Goal: Information Seeking & Learning: Check status

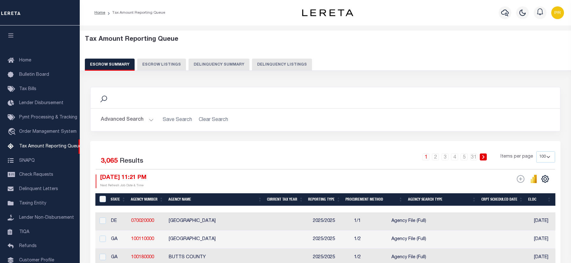
select select "100"
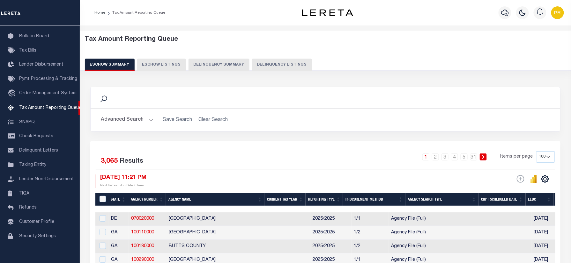
click at [275, 63] on button "Delinquency Listings" at bounding box center [282, 65] width 60 height 12
select select "100"
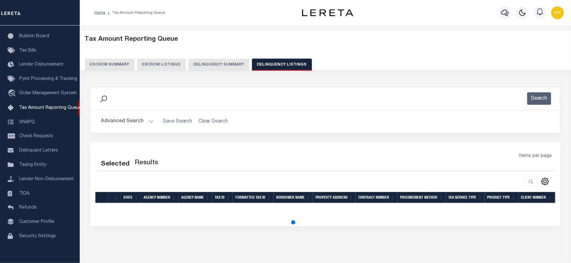
select select "100"
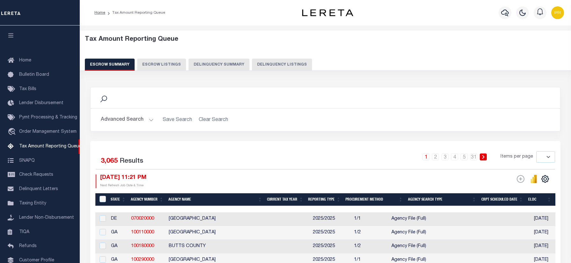
select select
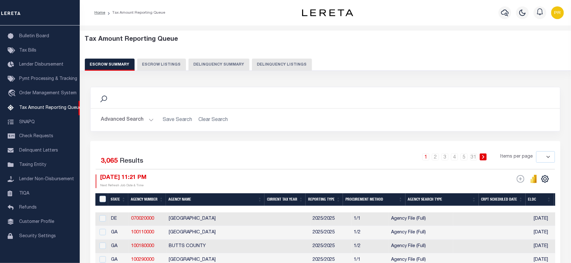
click at [274, 67] on button "Delinquency Listings" at bounding box center [282, 65] width 60 height 12
select select "100"
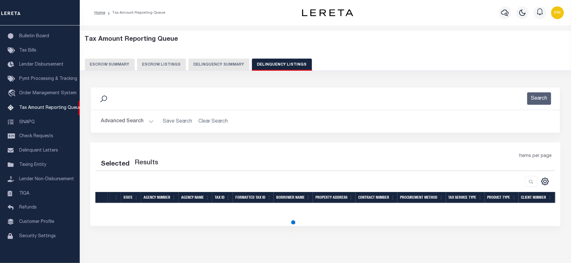
select select "100"
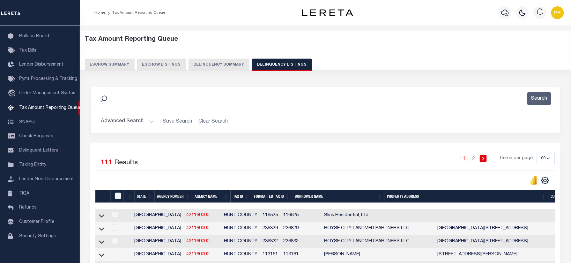
click at [138, 119] on button "Advanced Search" at bounding box center [127, 121] width 53 height 12
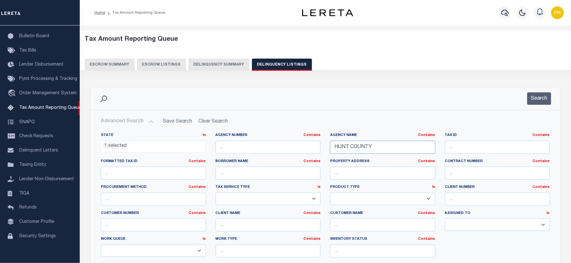
drag, startPoint x: 323, startPoint y: 149, endPoint x: 300, endPoint y: 149, distance: 23.6
click at [300, 149] on div "State In In AK AL AR AZ CA CO CT DC DE FL GA GU HI IA ID IL IN KS KY LA MA MD M…" at bounding box center [325, 198] width 459 height 130
click at [157, 144] on ul "1 selected" at bounding box center [153, 145] width 105 height 9
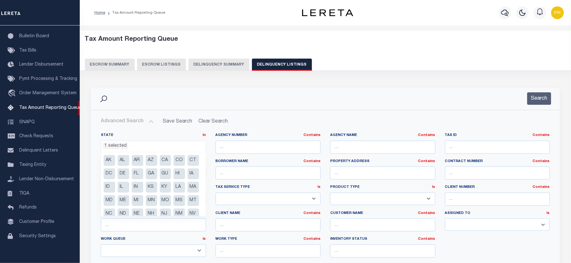
scroll to position [45, 0]
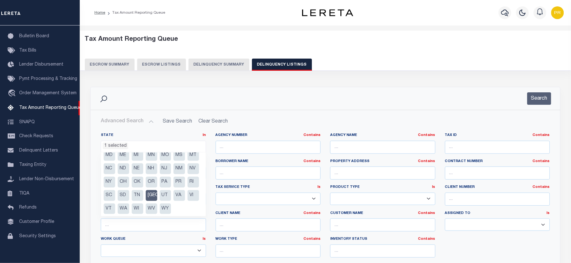
click at [149, 201] on li "[GEOGRAPHIC_DATA]" at bounding box center [151, 195] width 11 height 11
select select
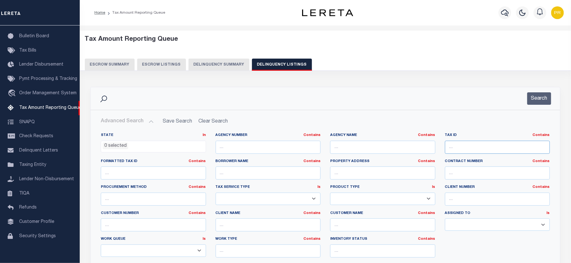
click at [468, 150] on input "text" at bounding box center [497, 147] width 105 height 13
paste input "501046023"
click at [535, 100] on button "Search" at bounding box center [539, 98] width 24 height 12
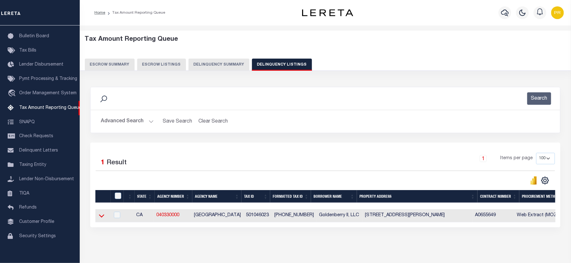
click at [101, 217] on icon at bounding box center [101, 216] width 5 height 7
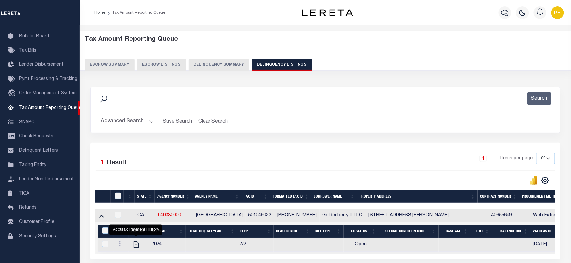
click at [124, 115] on button "Advanced Search" at bounding box center [127, 121] width 53 height 12
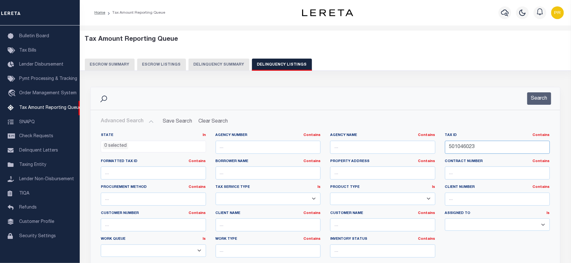
drag, startPoint x: 390, startPoint y: 150, endPoint x: 361, endPoint y: 145, distance: 29.1
click at [348, 150] on div "State In In AK AL AR AZ CA CO CT DC DE FL GA GU HI IA ID IL IN KS KY LA MA MD M…" at bounding box center [325, 198] width 459 height 130
paste input "28120110"
click at [540, 92] on div "Search" at bounding box center [325, 98] width 469 height 23
click at [537, 96] on button "Search" at bounding box center [539, 98] width 24 height 12
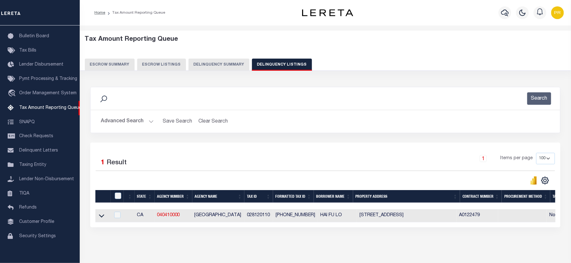
click at [280, 137] on div "Search Advanced Search Save Search Clear Search tblassign_wrapper_dynamictable_…" at bounding box center [325, 115] width 480 height 56
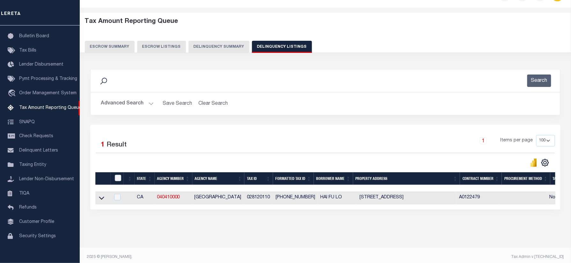
scroll to position [27, 0]
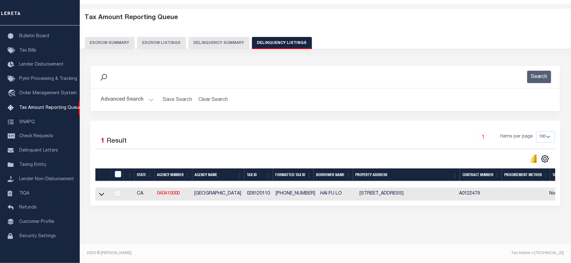
drag, startPoint x: 104, startPoint y: 190, endPoint x: 299, endPoint y: 111, distance: 210.7
click at [104, 191] on icon at bounding box center [101, 194] width 5 height 7
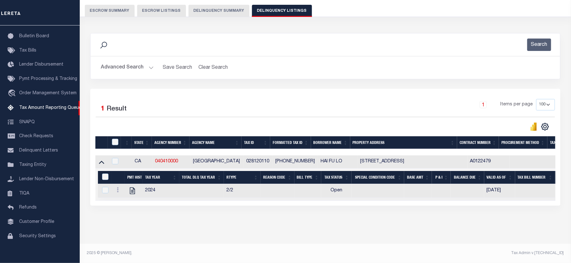
scroll to position [60, 0]
click at [141, 64] on button "Advanced Search" at bounding box center [127, 68] width 53 height 12
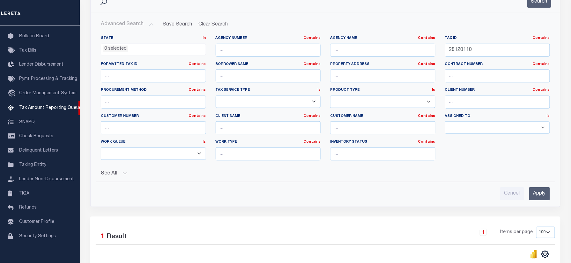
scroll to position [32, 0]
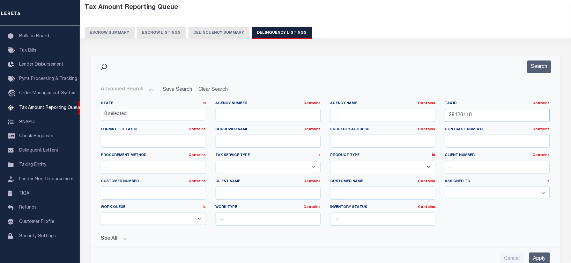
drag, startPoint x: 487, startPoint y: 112, endPoint x: 389, endPoint y: 121, distance: 97.7
click at [389, 121] on div "State In In AK AL AR AZ CA CO CT DC DE FL GA GU HI IA ID IL IN KS KY LA MA MD M…" at bounding box center [325, 166] width 459 height 130
paste input "278400010110914"
click at [541, 68] on button "Search" at bounding box center [539, 67] width 24 height 12
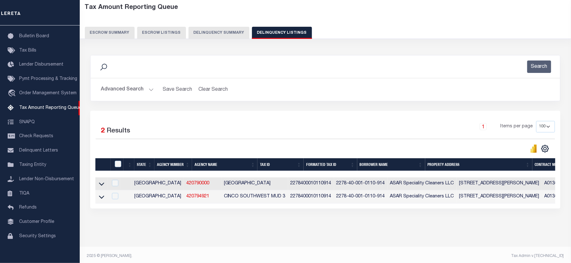
click at [303, 120] on div "Selected 2 Results 1 Items per page 10 25 50 100 500" at bounding box center [325, 160] width 470 height 98
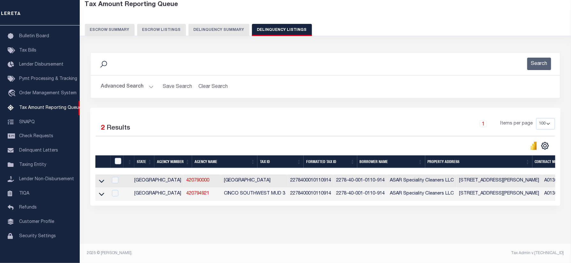
scroll to position [41, 0]
drag, startPoint x: 100, startPoint y: 192, endPoint x: 416, endPoint y: 131, distance: 321.5
click at [100, 192] on icon at bounding box center [101, 194] width 5 height 7
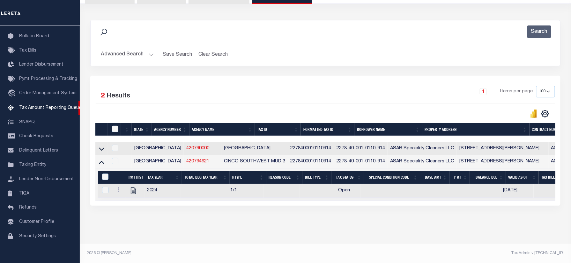
scroll to position [68, 0]
click at [129, 63] on div "Advanced Search Save Search Clear Search tblassign_wrapper_dynamictable_____Def…" at bounding box center [325, 54] width 469 height 23
click at [139, 54] on button "Advanced Search" at bounding box center [127, 54] width 53 height 12
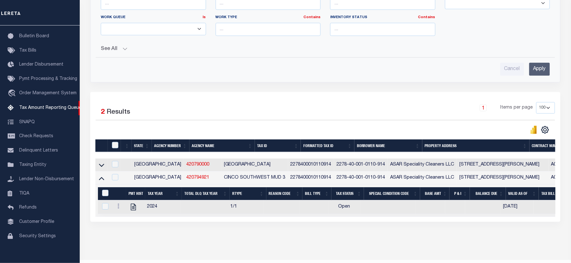
scroll to position [4, 0]
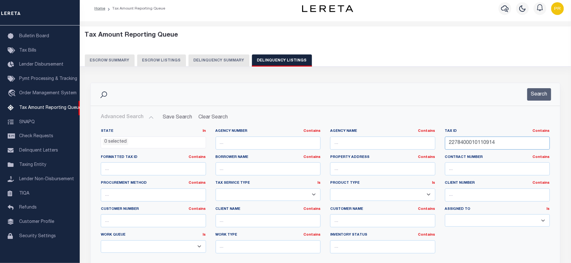
drag, startPoint x: 513, startPoint y: 138, endPoint x: 491, endPoint y: 128, distance: 24.3
click at [388, 147] on div "State In In AK AL AR AZ CA CO CT DC DE FL GA GU HI IA ID IL IN KS KY LA MA MD M…" at bounding box center [325, 194] width 459 height 130
paste input "1001060000011"
type input "1001060000011"
click at [536, 96] on button "Search" at bounding box center [539, 94] width 24 height 12
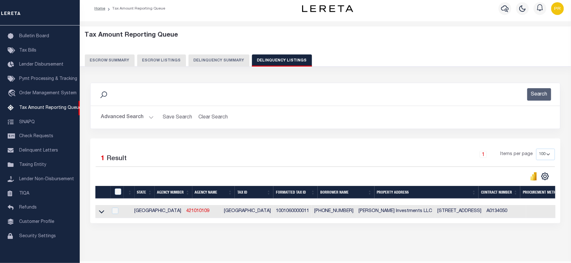
click at [284, 150] on div "1 Items per page 10 25 50 100 500" at bounding box center [384, 157] width 342 height 17
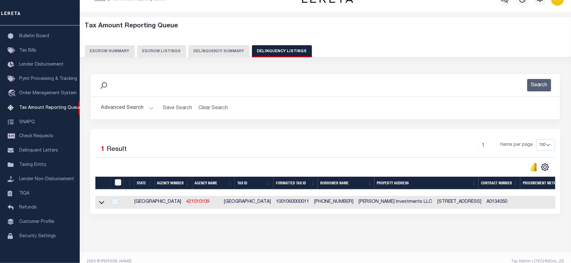
scroll to position [27, 0]
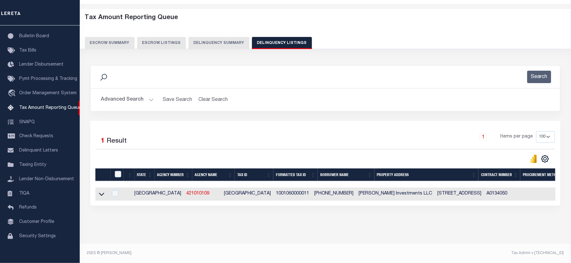
click at [102, 188] on td at bounding box center [101, 194] width 12 height 13
checkbox input "true"
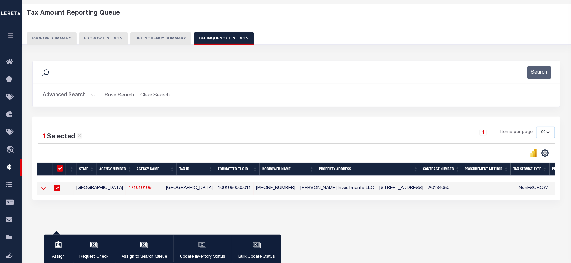
click at [44, 188] on icon at bounding box center [43, 188] width 5 height 7
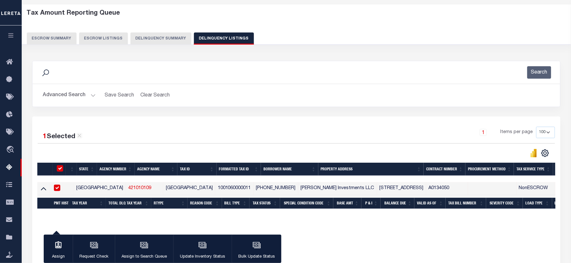
scroll to position [74, 0]
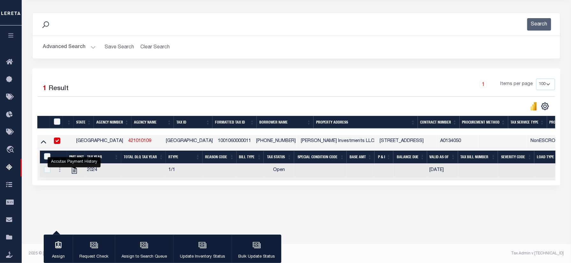
click at [74, 48] on button "Advanced Search" at bounding box center [69, 47] width 53 height 12
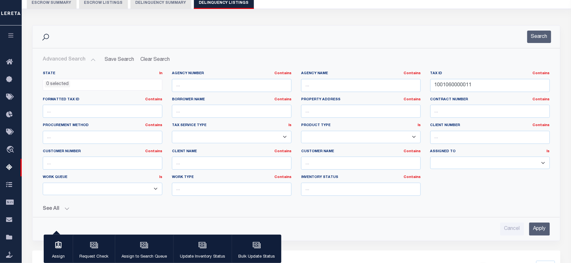
scroll to position [0, 0]
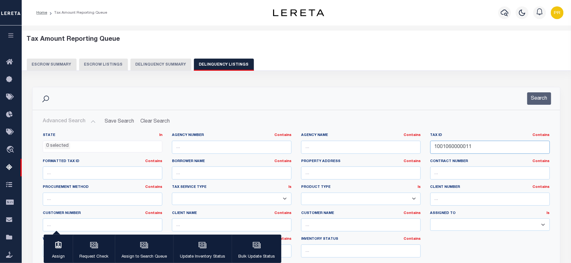
drag, startPoint x: 446, startPoint y: 149, endPoint x: 403, endPoint y: 147, distance: 42.1
click at [364, 156] on div "State In In AK AL AR AZ CA CO CT DC DE FL GA GU HI IA ID IL IN KS KY LA MA MD M…" at bounding box center [296, 198] width 517 height 130
paste input "110800001350"
click at [547, 93] on button "Search" at bounding box center [539, 98] width 24 height 12
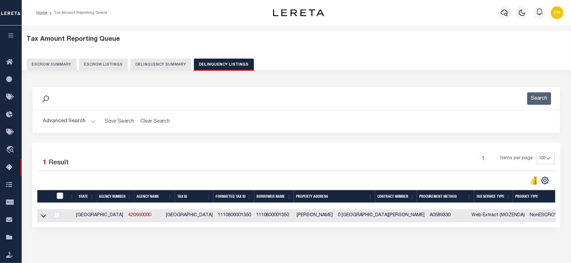
click at [237, 152] on div "1 Selected 1 Result 1 Items per page 10 25 50 100 500" at bounding box center [296, 185] width 528 height 85
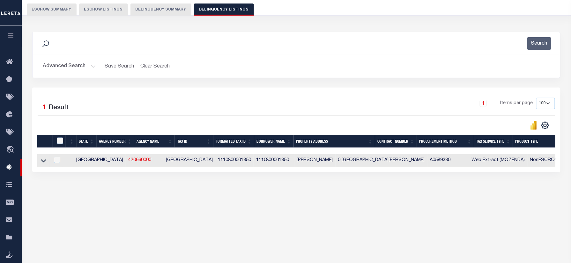
scroll to position [74, 0]
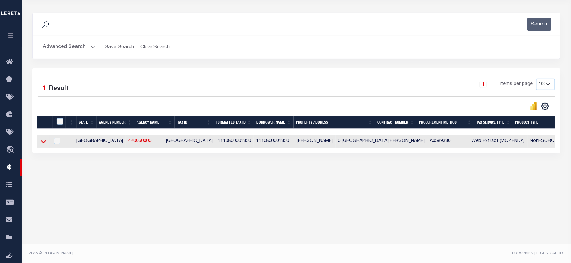
click at [42, 143] on icon at bounding box center [43, 141] width 5 height 7
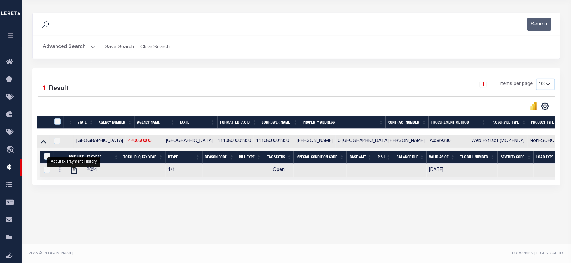
click at [81, 49] on button "Advanced Search" at bounding box center [69, 47] width 53 height 12
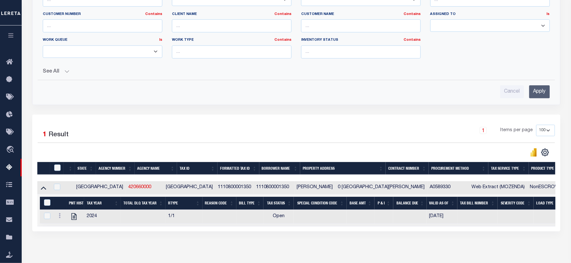
scroll to position [100, 0]
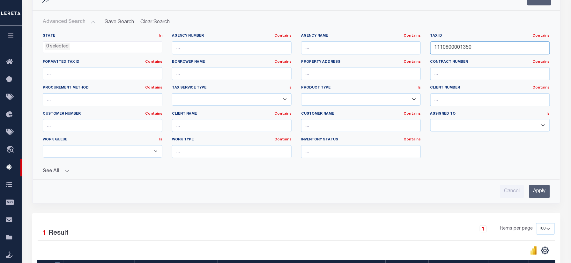
drag, startPoint x: 481, startPoint y: 46, endPoint x: 320, endPoint y: 54, distance: 161.2
click at [320, 54] on div "State In In AK AL AR AZ CA CO CT DC DE FL GA GU HI IA ID IL IN KS KY LA MA MD M…" at bounding box center [296, 98] width 517 height 130
paste input "H7620000140070"
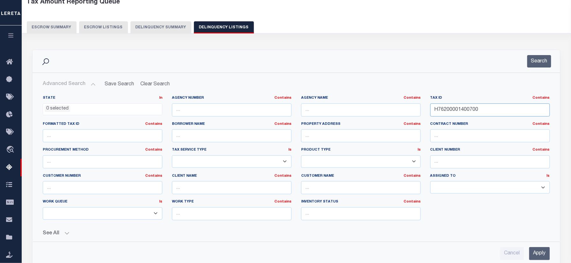
scroll to position [0, 0]
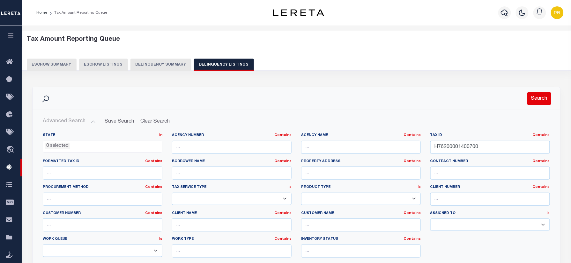
click at [543, 100] on button "Search" at bounding box center [539, 98] width 24 height 12
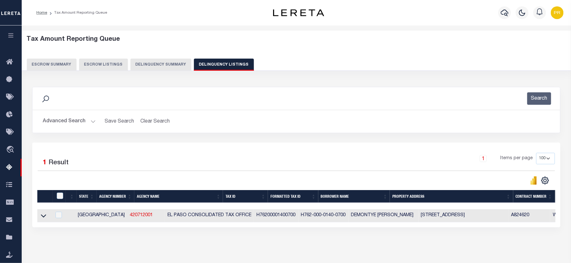
click at [264, 154] on div "1 Items per page 10 25 50 100 500" at bounding box center [362, 161] width 386 height 17
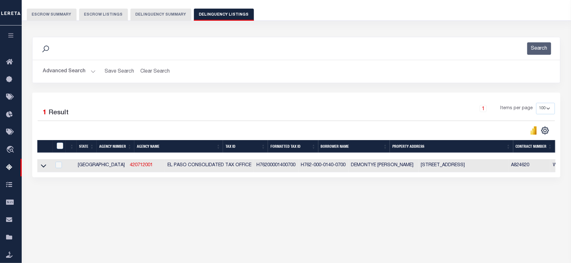
scroll to position [74, 0]
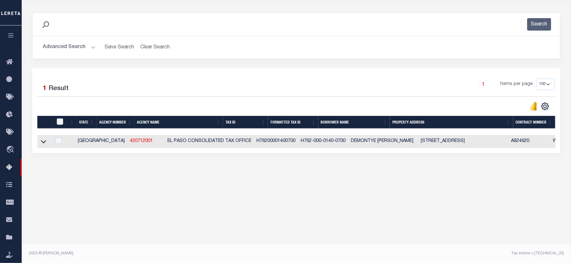
drag, startPoint x: 44, startPoint y: 144, endPoint x: 302, endPoint y: 101, distance: 261.9
click at [44, 144] on icon at bounding box center [43, 141] width 5 height 7
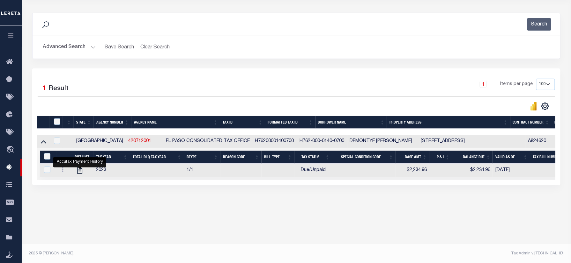
click at [82, 48] on button "Advanced Search" at bounding box center [69, 47] width 53 height 12
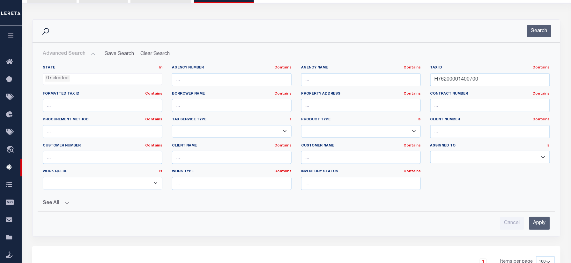
scroll to position [10, 0]
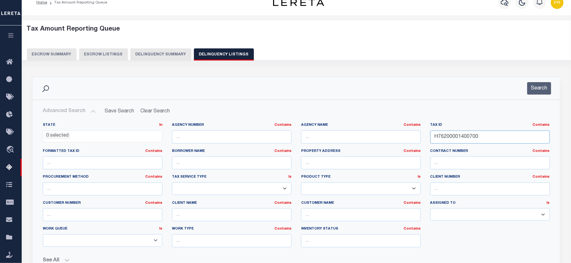
drag, startPoint x: 497, startPoint y: 140, endPoint x: 368, endPoint y: 139, distance: 128.8
click at [368, 139] on div "State In In AK AL AR AZ CA CO CT DC DE FL GA GU HI IA ID IL IN KS KY LA MA MD M…" at bounding box center [296, 188] width 517 height 130
paste input "R31423"
click at [549, 87] on button "Search" at bounding box center [539, 88] width 24 height 12
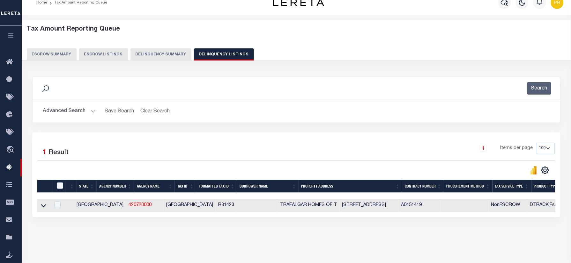
click at [272, 154] on div "1 Items per page 10 25 50 100 500" at bounding box center [362, 151] width 386 height 17
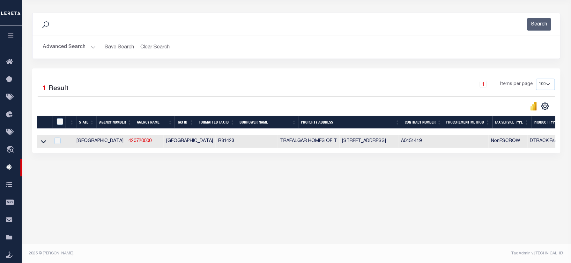
click at [87, 48] on button "Advanced Search" at bounding box center [69, 47] width 53 height 12
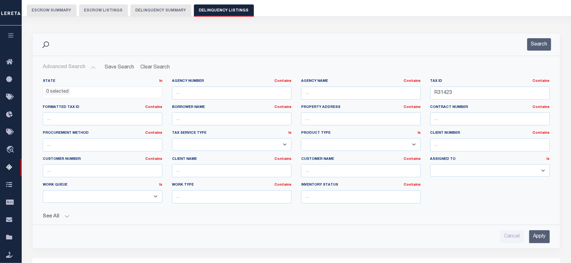
scroll to position [27, 0]
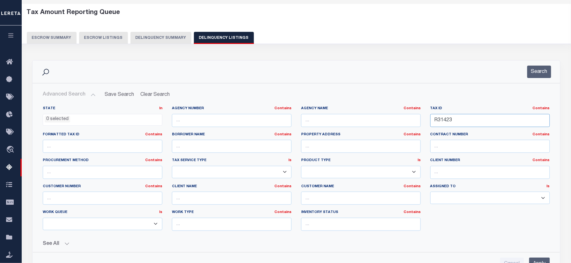
drag, startPoint x: 468, startPoint y: 120, endPoint x: 373, endPoint y: 122, distance: 95.7
click at [373, 122] on div "State In In AK AL AR AZ CA CO CT DC DE FL GA GU HI IA ID IL IN KS KY LA MA MD M…" at bounding box center [296, 171] width 517 height 130
paste input "90624"
click at [549, 75] on button "Search" at bounding box center [539, 72] width 24 height 12
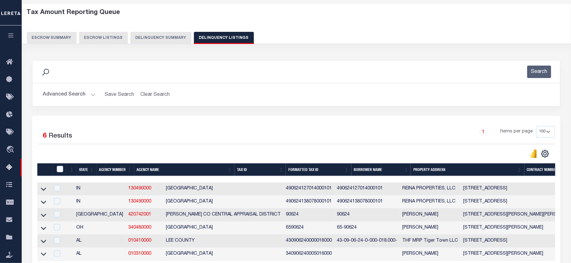
click at [294, 124] on div "1 Selected 6 Results 1 Items per page 10 25 50 100 500" at bounding box center [296, 191] width 528 height 150
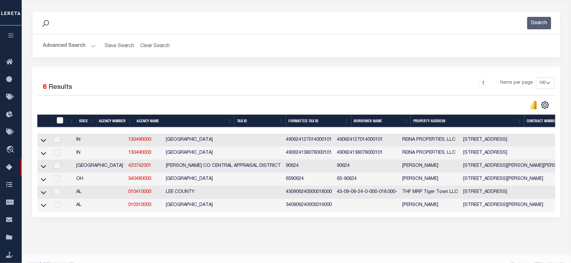
scroll to position [95, 0]
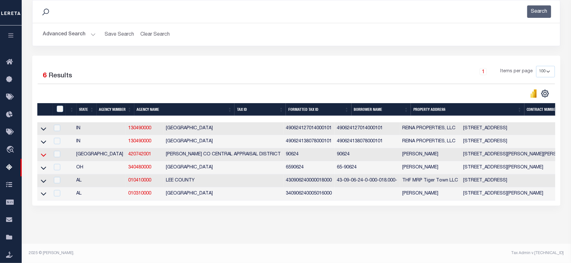
click at [45, 152] on icon at bounding box center [43, 155] width 5 height 7
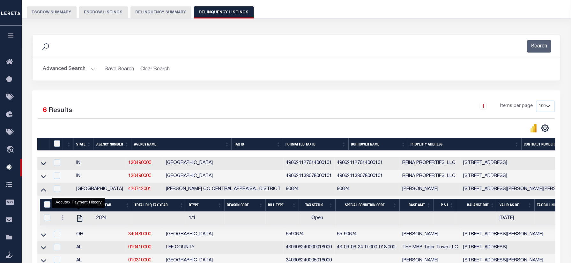
click at [87, 66] on button "Advanced Search" at bounding box center [69, 69] width 53 height 12
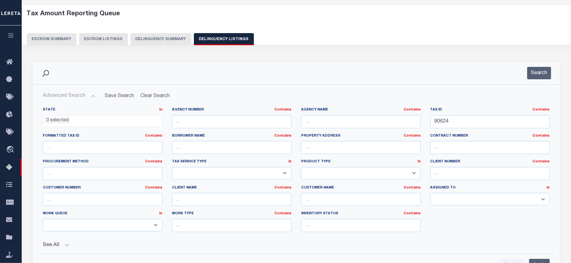
scroll to position [4, 0]
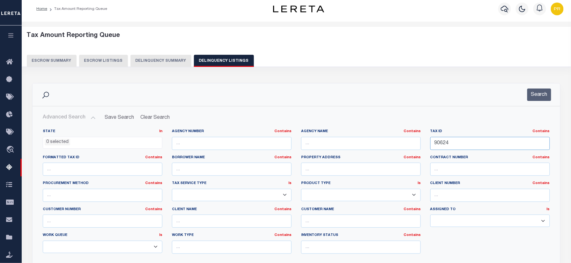
drag, startPoint x: 456, startPoint y: 147, endPoint x: 380, endPoint y: 150, distance: 76.6
click at [380, 150] on div "State In In AK AL AR AZ CA CO CT DC DE FL GA GU HI IA ID IL IN KS KY LA MA MD M…" at bounding box center [296, 194] width 517 height 130
paste input "14357"
click at [542, 96] on button "Search" at bounding box center [539, 95] width 24 height 12
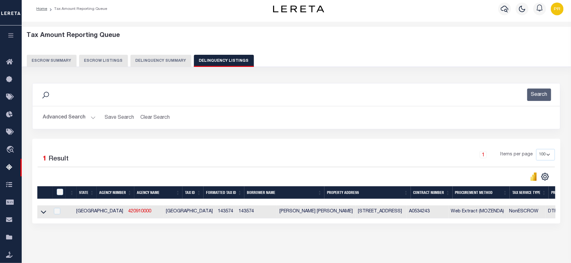
click at [237, 156] on div "1 Items per page 10 25 50 100 500" at bounding box center [362, 157] width 386 height 17
drag, startPoint x: 43, startPoint y: 213, endPoint x: 228, endPoint y: 134, distance: 201.0
click at [43, 213] on icon at bounding box center [43, 212] width 5 height 7
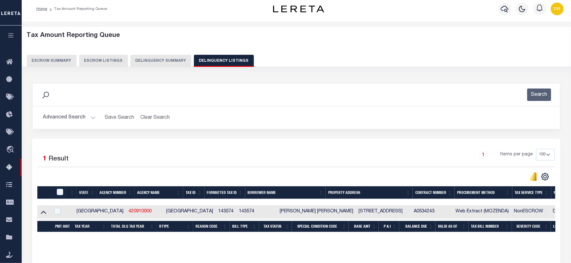
scroll to position [74, 0]
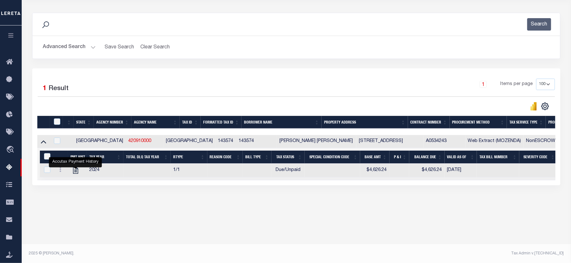
click at [87, 45] on button "Advanced Search" at bounding box center [69, 47] width 53 height 12
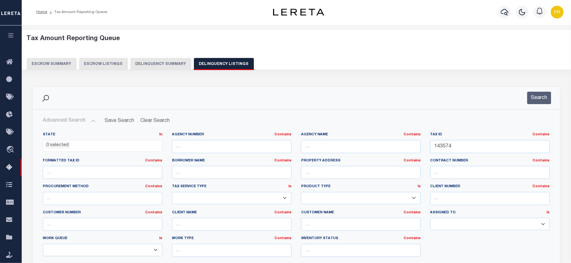
scroll to position [0, 0]
drag, startPoint x: 467, startPoint y: 148, endPoint x: 333, endPoint y: 147, distance: 134.3
click at [333, 147] on div "State In In AK AL AR AZ CA CO CT DC DE FL GA GU HI IA ID IL IN KS KY LA MA MD M…" at bounding box center [296, 198] width 517 height 130
paste input "3742"
type input "13742"
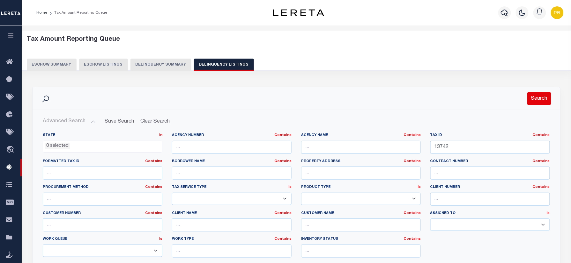
click at [535, 99] on button "Search" at bounding box center [539, 98] width 24 height 12
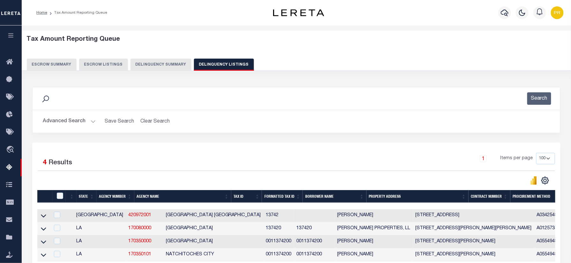
click at [216, 147] on div "1 Selected 4 Results 1 Items per page 10 25 50 100 500" at bounding box center [296, 205] width 528 height 124
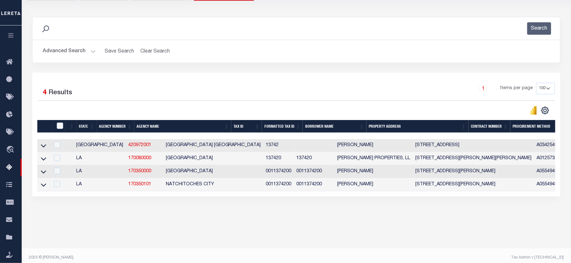
scroll to position [74, 0]
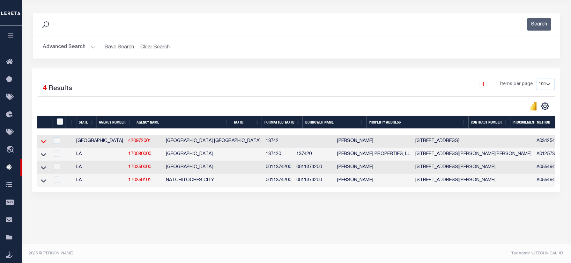
click at [42, 143] on icon at bounding box center [43, 141] width 5 height 7
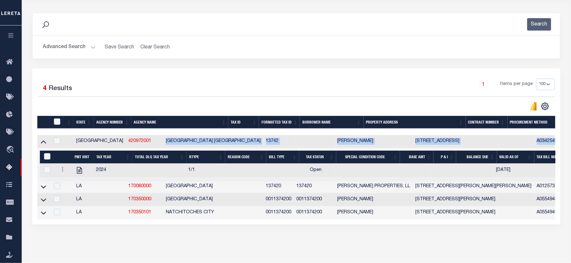
drag, startPoint x: 133, startPoint y: 144, endPoint x: 212, endPoint y: 151, distance: 79.5
click at [212, 151] on tbody "TX 420972001 HAMILTON COUNTY APPRAISAL DISTRICT 13742 CRYER, ZACHARY N 301 COUN…" at bounding box center [563, 177] width 1053 height 84
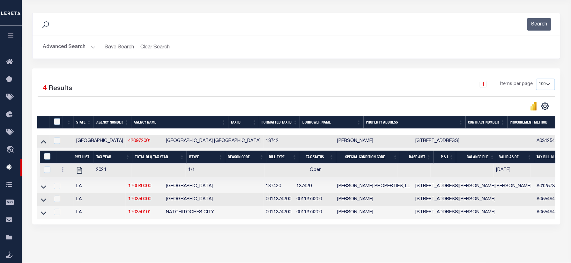
click at [269, 84] on div "1 Items per page 10 25 50 100 500" at bounding box center [362, 87] width 386 height 17
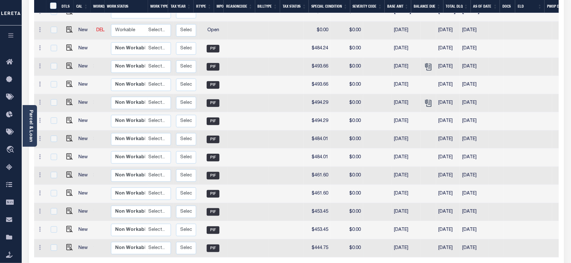
scroll to position [0, 83]
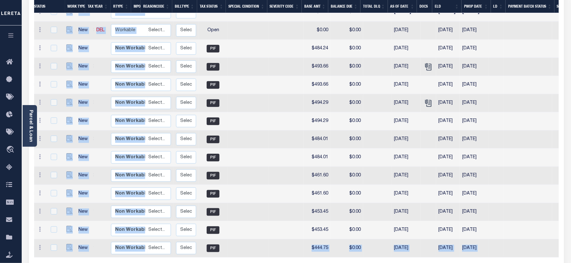
drag, startPoint x: 353, startPoint y: 254, endPoint x: 218, endPoint y: 250, distance: 135.3
click at [218, 250] on div "DTLS CAL WorkQ Work Status Work Type Tax Year RType MPO ReasonCode BillType Tax…" at bounding box center [296, 131] width 525 height 319
click at [330, 257] on div "DTLS CAL WorkQ Work Status Work Type Tax Year RType MPO ReasonCode BillType Tax…" at bounding box center [296, 131] width 525 height 319
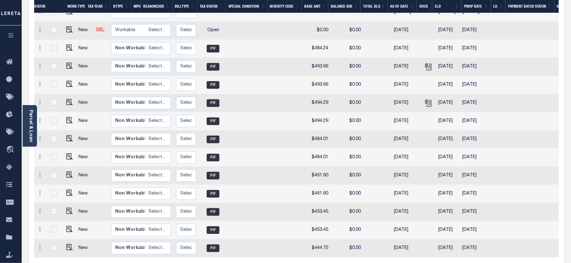
drag, startPoint x: 359, startPoint y: 255, endPoint x: 264, endPoint y: 256, distance: 94.7
click at [264, 256] on div "DTLS CAL WorkQ Work Status Work Type Tax Year RType MPO ReasonCode BillType Tax…" at bounding box center [296, 131] width 525 height 319
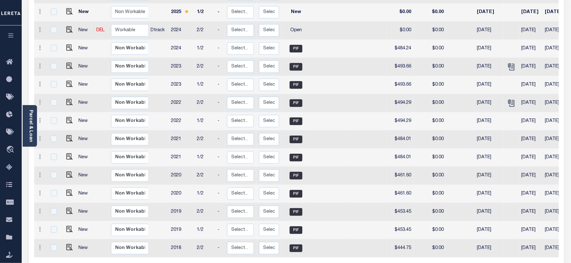
scroll to position [0, 0]
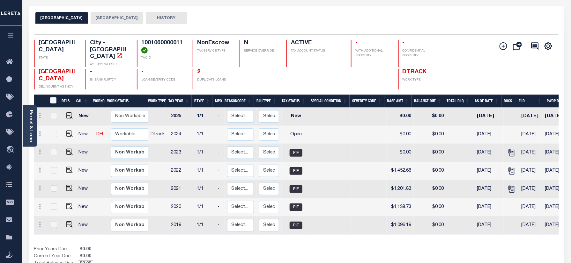
scroll to position [42, 0]
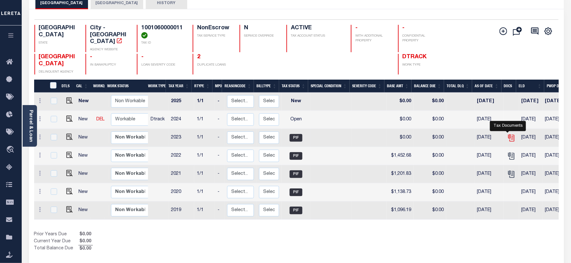
click at [510, 134] on icon "" at bounding box center [511, 138] width 8 height 8
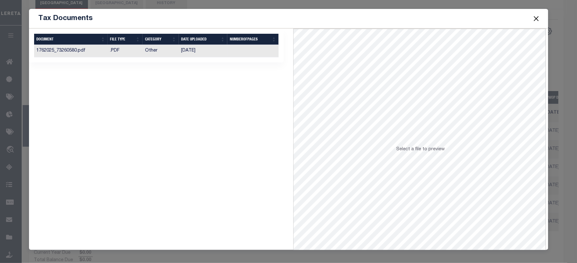
click at [247, 52] on td at bounding box center [252, 51] width 51 height 12
click at [537, 19] on button "Close" at bounding box center [536, 18] width 8 height 8
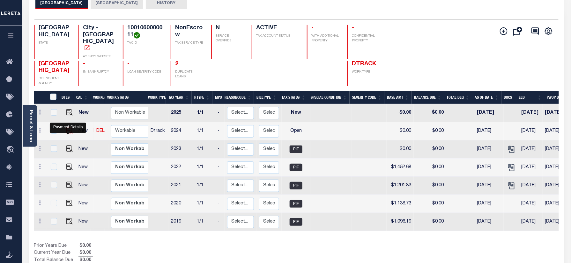
click at [66, 133] on img "" at bounding box center [69, 131] width 6 height 6
checkbox input "true"
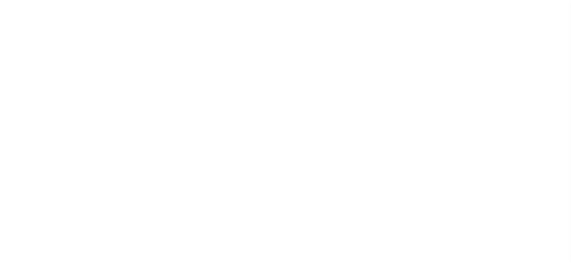
select select "OP2"
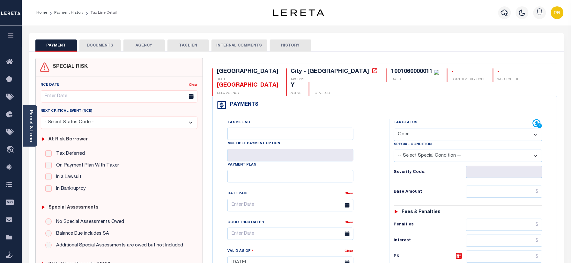
click at [391, 71] on div "1001060000011" at bounding box center [411, 72] width 41 height 6
copy div "1001060000011"
drag, startPoint x: 68, startPoint y: 11, endPoint x: 207, endPoint y: 45, distance: 142.6
click at [68, 11] on link "Payment History" at bounding box center [68, 13] width 29 height 4
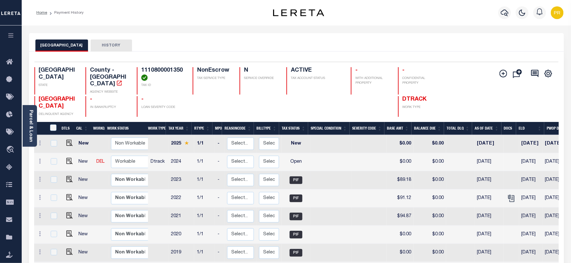
scroll to position [128, 0]
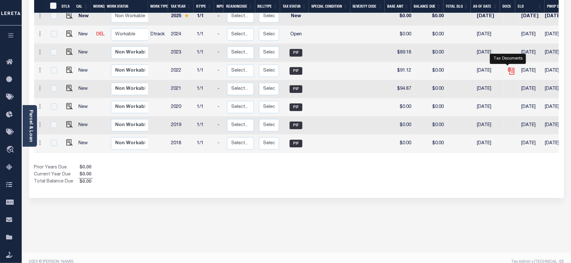
click at [508, 67] on icon "" at bounding box center [511, 71] width 8 height 8
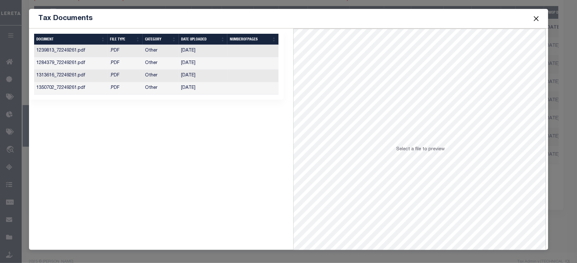
click at [232, 87] on td at bounding box center [252, 88] width 51 height 12
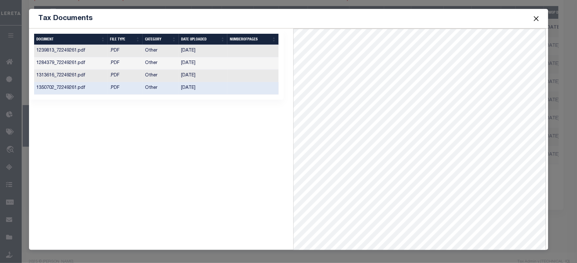
click at [536, 22] on button "Close" at bounding box center [536, 18] width 8 height 8
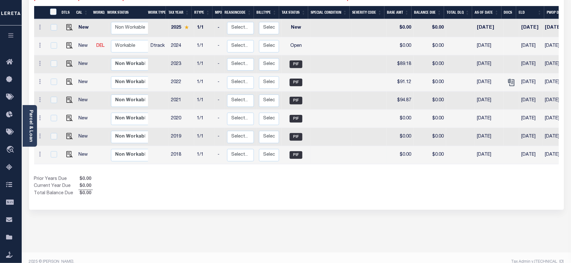
scroll to position [42, 0]
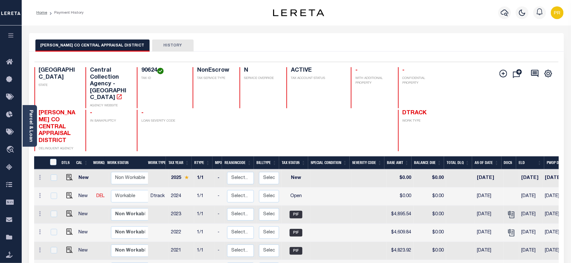
click at [293, 51] on div "[PERSON_NAME] CO CENTRAL APPRAISAL DISTRICT HISTORY" at bounding box center [296, 42] width 535 height 18
click at [508, 211] on icon "" at bounding box center [511, 215] width 8 height 8
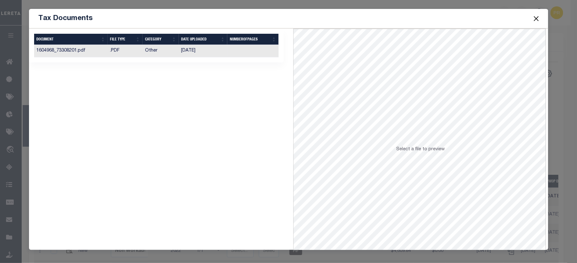
click at [242, 54] on td at bounding box center [252, 51] width 51 height 12
click at [540, 22] on button "Close" at bounding box center [536, 18] width 8 height 8
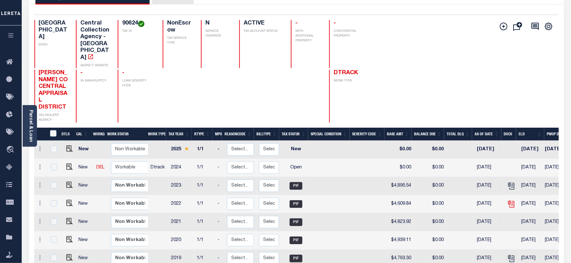
scroll to position [128, 0]
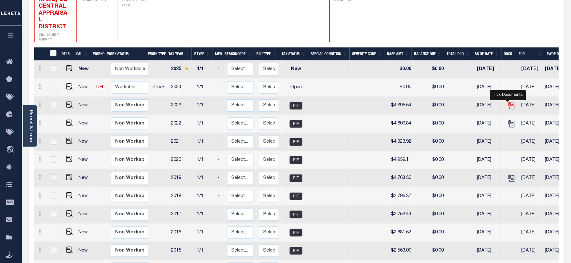
click at [510, 110] on icon "" at bounding box center [511, 106] width 8 height 8
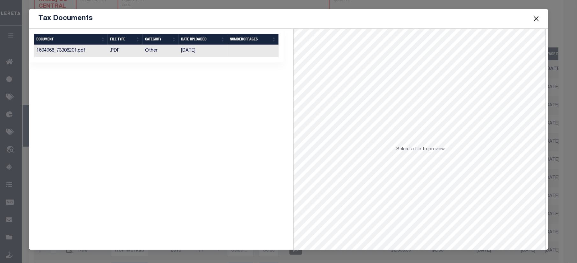
click at [259, 52] on td at bounding box center [252, 51] width 51 height 12
click at [538, 18] on button "Close" at bounding box center [536, 18] width 8 height 8
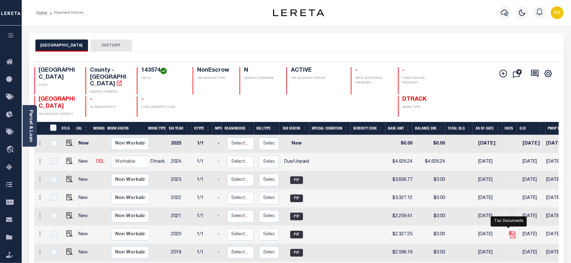
click at [509, 231] on icon "" at bounding box center [512, 235] width 8 height 8
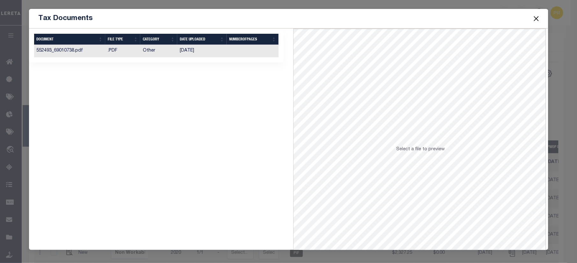
click at [257, 54] on td at bounding box center [253, 51] width 52 height 12
click at [536, 18] on button "Close" at bounding box center [536, 18] width 8 height 8
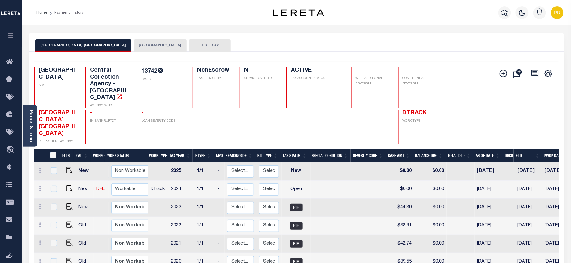
click at [301, 54] on div "Selected 15 Results 1 Items per page 25 50 100 TX STATE 13742 N" at bounding box center [296, 266] width 535 height 429
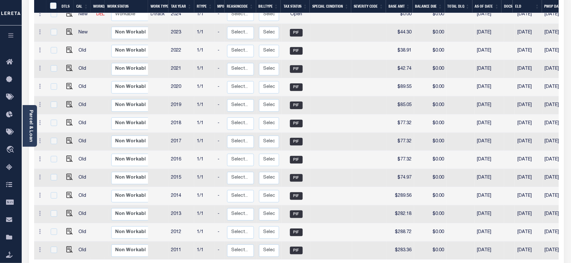
scroll to position [8, 0]
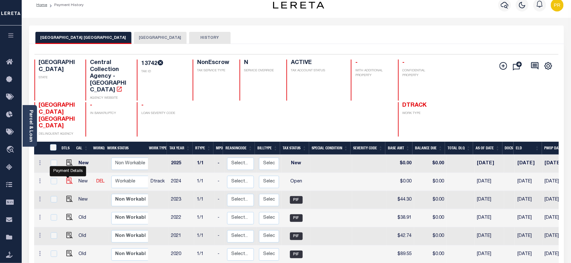
click at [68, 178] on img "" at bounding box center [69, 181] width 6 height 6
checkbox input "true"
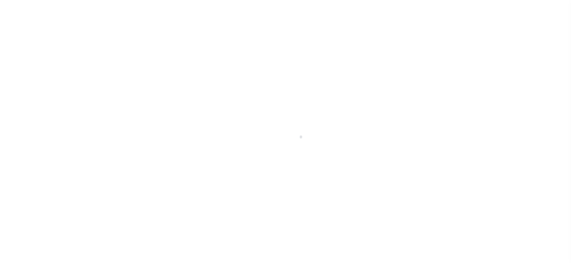
type input "[DATE]"
select select "OP2"
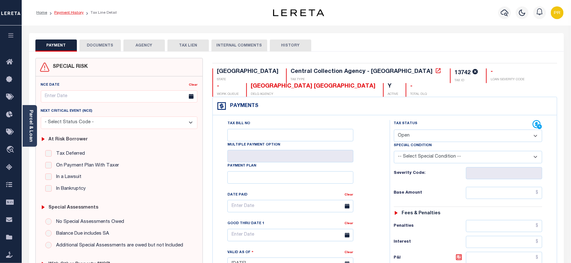
click at [62, 13] on link "Payment History" at bounding box center [68, 13] width 29 height 4
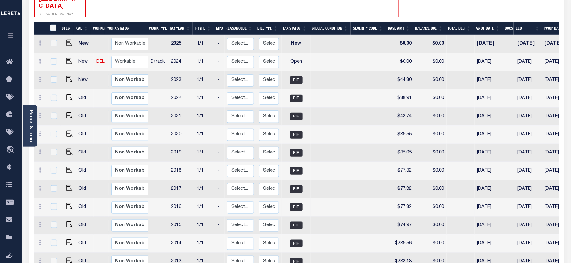
scroll to position [42, 0]
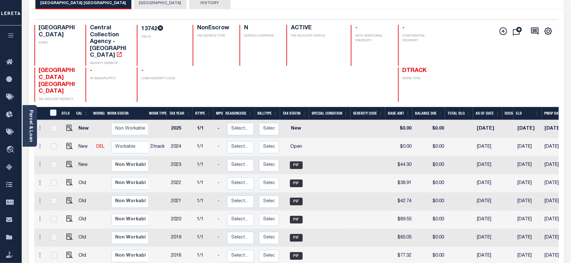
click at [148, 28] on h4 "13742" at bounding box center [163, 29] width 44 height 8
copy h4 "13742"
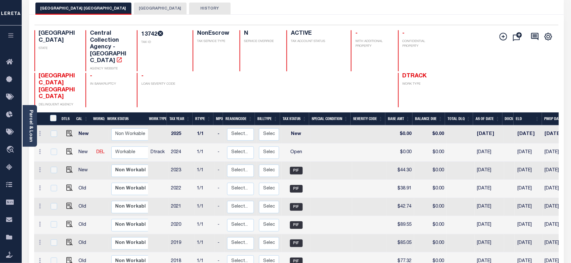
scroll to position [0, 0]
